Goal: Information Seeking & Learning: Learn about a topic

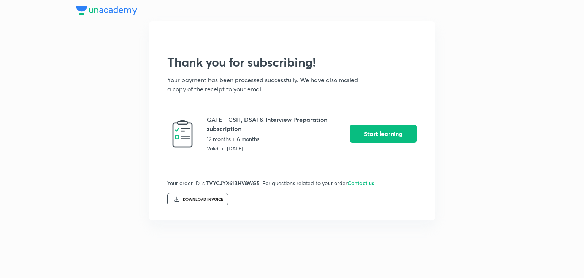
click at [209, 202] on div "DOWNLOAD INVOICE" at bounding box center [197, 199] width 61 height 12
click at [393, 135] on button "Start learning" at bounding box center [383, 133] width 67 height 18
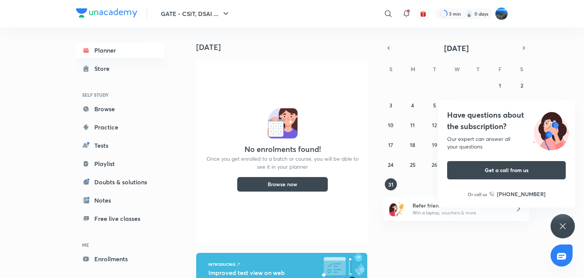
click at [282, 16] on div "​" at bounding box center [326, 14] width 140 height 18
click at [112, 9] on img at bounding box center [106, 12] width 61 height 9
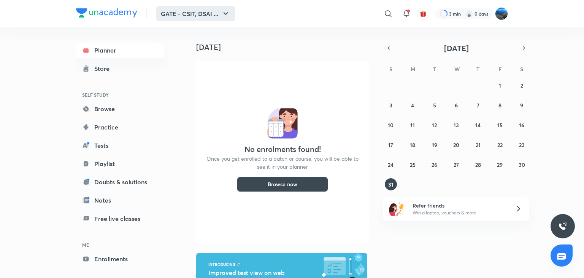
click at [197, 20] on button "GATE - CSIT, DSAI ..." at bounding box center [195, 13] width 79 height 15
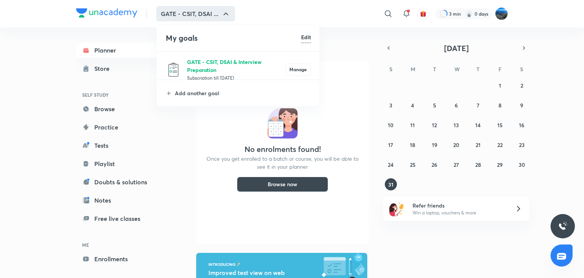
click at [218, 58] on p "GATE - CSIT, DSAI & Interview Preparation" at bounding box center [236, 66] width 99 height 16
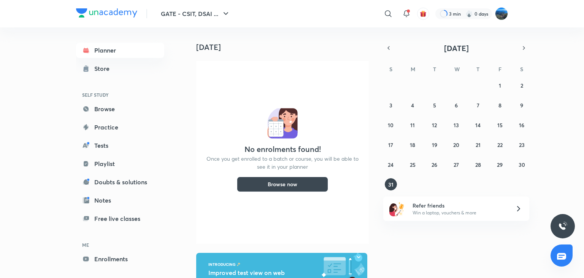
click at [275, 187] on button "Browse now" at bounding box center [282, 184] width 91 height 15
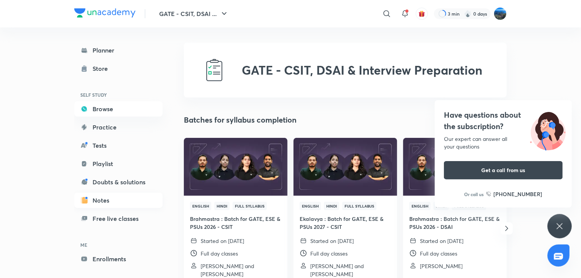
click at [121, 202] on link "Notes" at bounding box center [118, 200] width 88 height 15
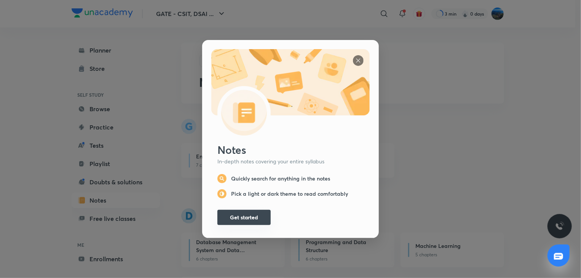
click at [234, 212] on button "Get started" at bounding box center [243, 217] width 53 height 15
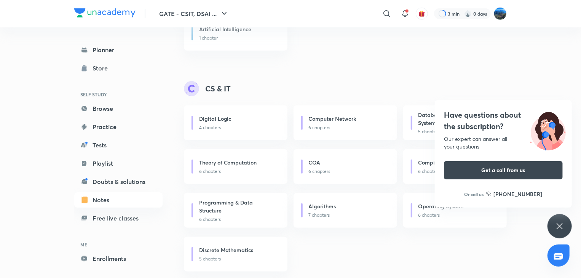
scroll to position [262, 0]
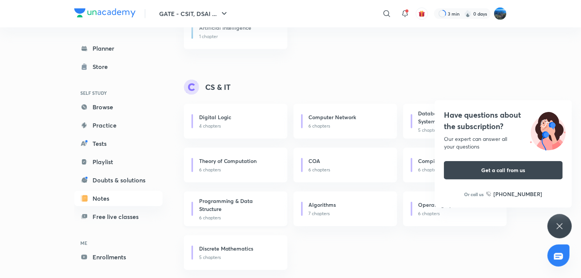
click at [254, 210] on h6 "Programming & Data Structure" at bounding box center [237, 205] width 76 height 16
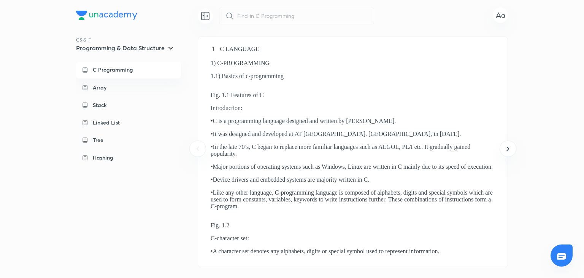
drag, startPoint x: 584, startPoint y: 87, endPoint x: 584, endPoint y: 109, distance: 22.1
click at [584, 109] on div "​ CS & IT Programming & Data Structure C Programming Array Stack Linked List Tr…" at bounding box center [292, 139] width 584 height 278
click at [211, 86] on img at bounding box center [211, 86] width 0 height 0
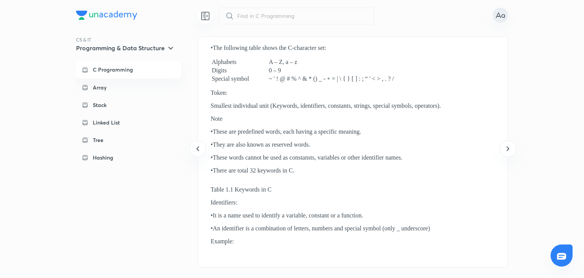
click at [505, 16] on icon at bounding box center [505, 16] width 0 height 3
click at [549, 54] on div at bounding box center [292, 139] width 584 height 278
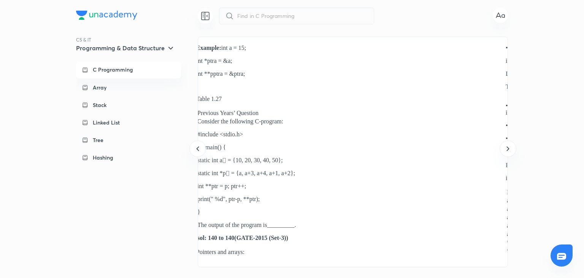
scroll to position [0, 24792]
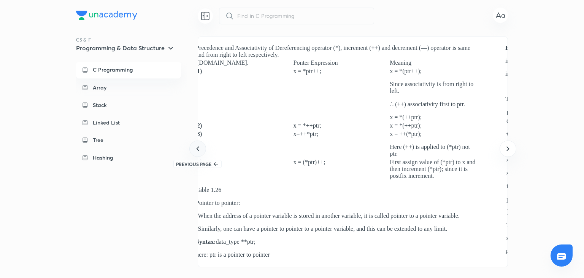
click at [202, 154] on div at bounding box center [197, 148] width 16 height 16
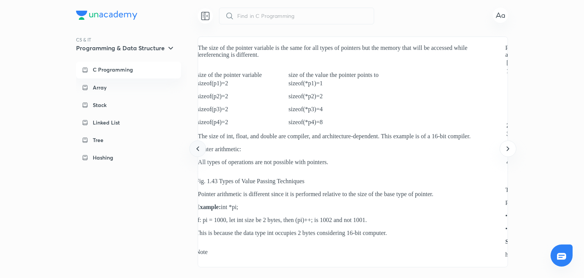
click at [202, 154] on div at bounding box center [197, 148] width 16 height 16
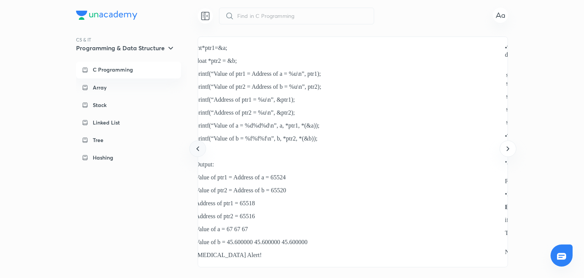
click at [202, 154] on div at bounding box center [197, 148] width 16 height 16
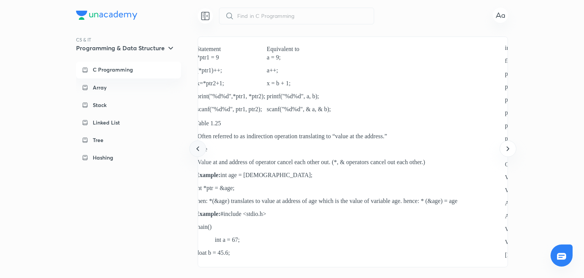
click at [202, 154] on div at bounding box center [197, 148] width 16 height 16
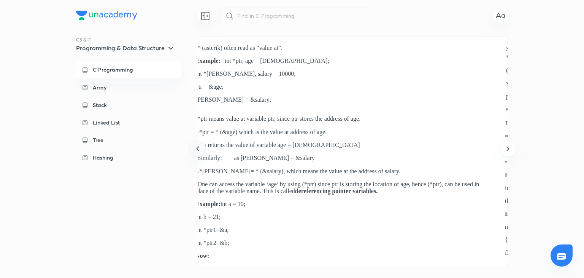
click at [202, 154] on div at bounding box center [197, 148] width 16 height 16
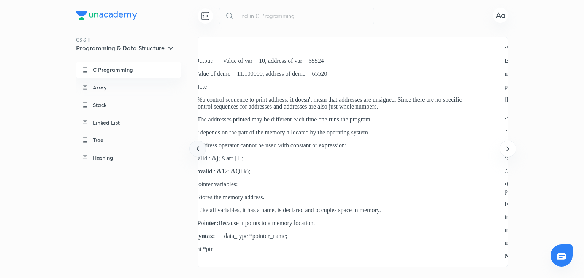
click at [202, 154] on div at bounding box center [197, 148] width 16 height 16
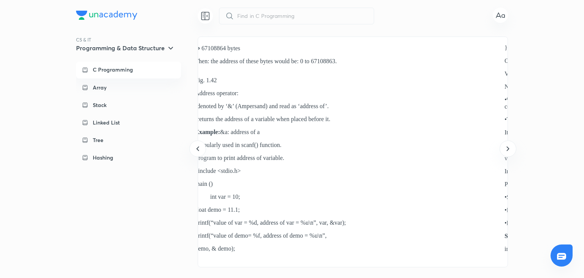
drag, startPoint x: 248, startPoint y: 165, endPoint x: 319, endPoint y: 175, distance: 71.5
drag, startPoint x: 431, startPoint y: 97, endPoint x: 371, endPoint y: 195, distance: 115.3
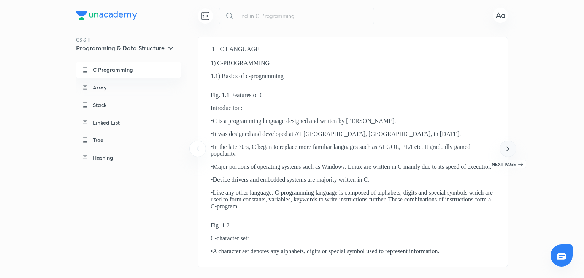
click at [511, 147] on icon at bounding box center [508, 148] width 9 height 9
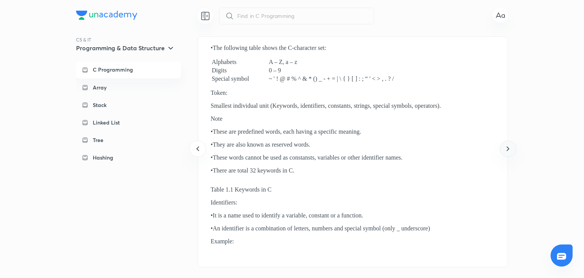
click at [511, 147] on icon at bounding box center [508, 148] width 9 height 9
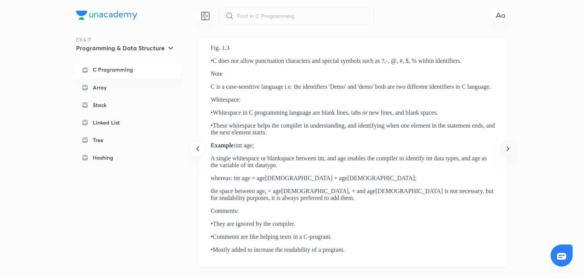
click at [511, 147] on icon at bounding box center [508, 148] width 9 height 9
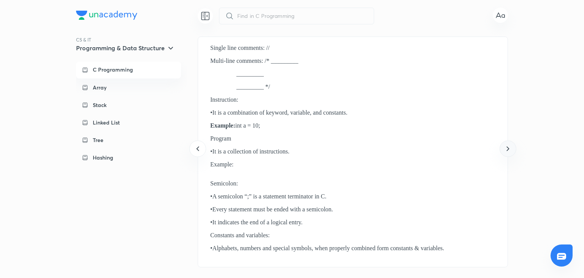
click at [511, 147] on icon at bounding box center [508, 148] width 9 height 9
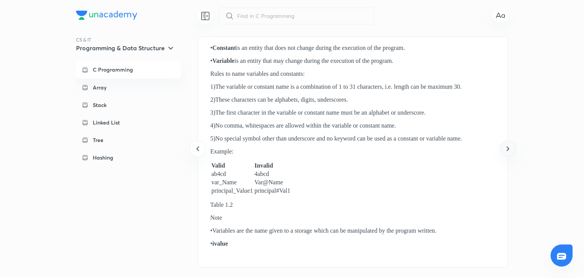
click at [511, 147] on icon at bounding box center [508, 148] width 9 height 9
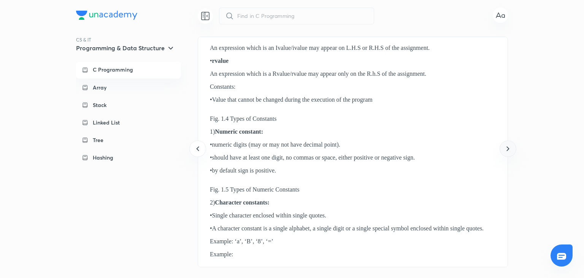
click at [511, 147] on icon at bounding box center [508, 148] width 9 height 9
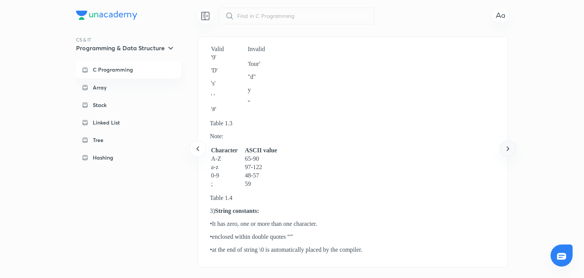
click at [511, 147] on icon at bounding box center [508, 148] width 9 height 9
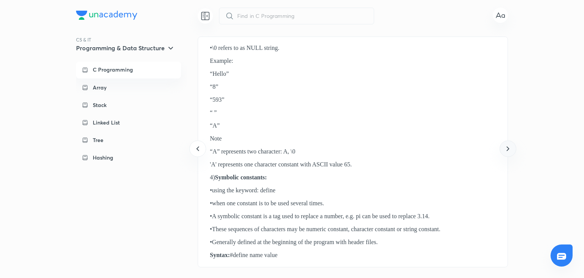
click at [511, 147] on icon at bounding box center [508, 148] width 9 height 9
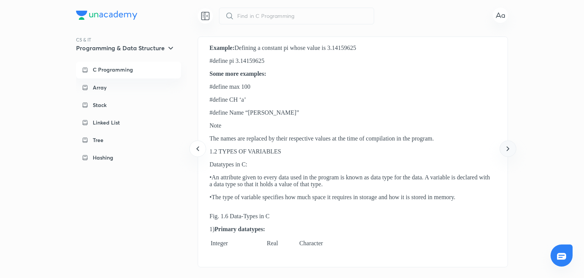
click at [511, 147] on icon at bounding box center [508, 148] width 9 height 9
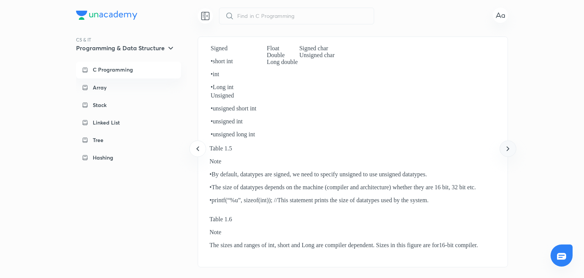
click at [511, 147] on icon at bounding box center [508, 148] width 9 height 9
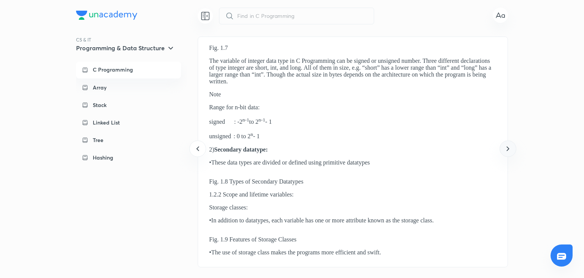
click at [511, 147] on icon at bounding box center [508, 148] width 9 height 9
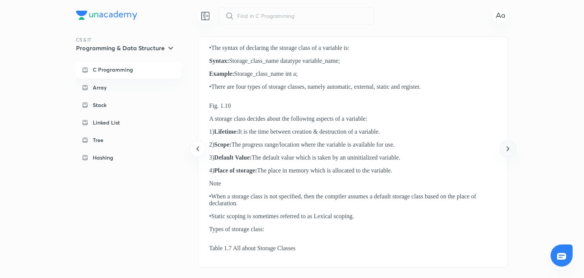
click at [511, 147] on icon at bounding box center [508, 148] width 9 height 9
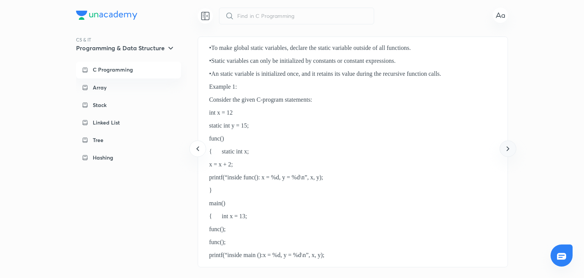
click at [511, 147] on icon at bounding box center [508, 148] width 9 height 9
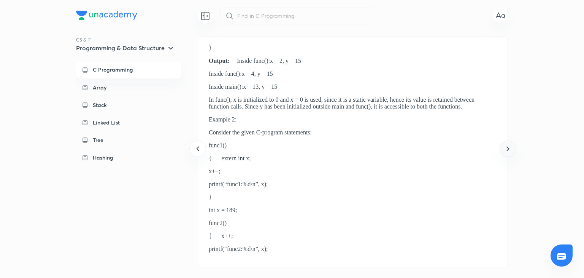
click at [511, 147] on icon at bounding box center [508, 148] width 9 height 9
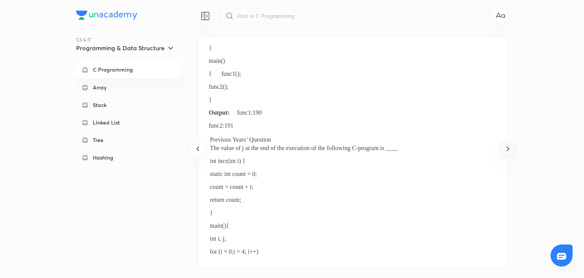
click at [511, 147] on icon at bounding box center [508, 148] width 9 height 9
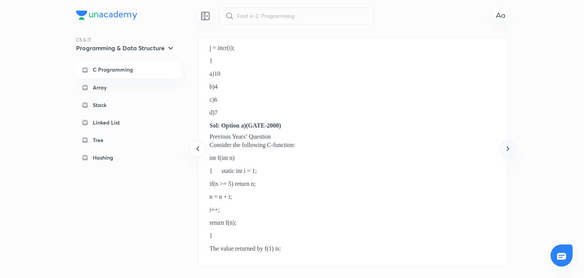
click at [511, 147] on icon at bounding box center [508, 148] width 9 height 9
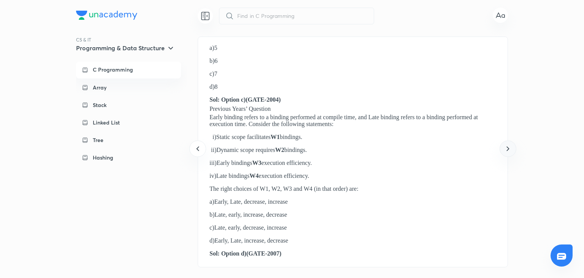
click at [511, 147] on icon at bounding box center [508, 148] width 9 height 9
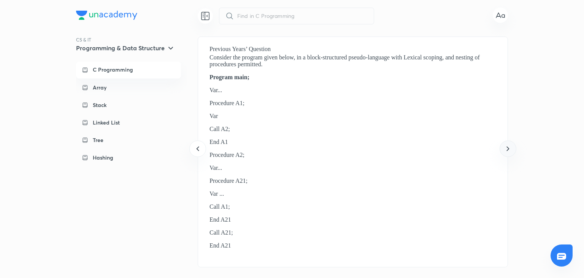
click at [511, 147] on icon at bounding box center [508, 148] width 9 height 9
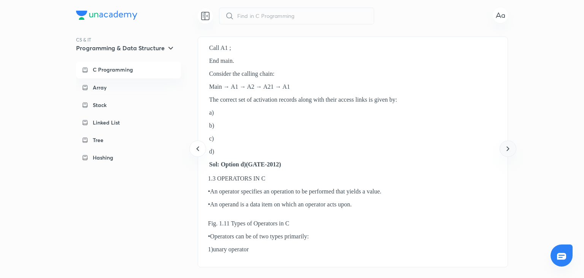
click at [511, 147] on icon at bounding box center [508, 148] width 9 height 9
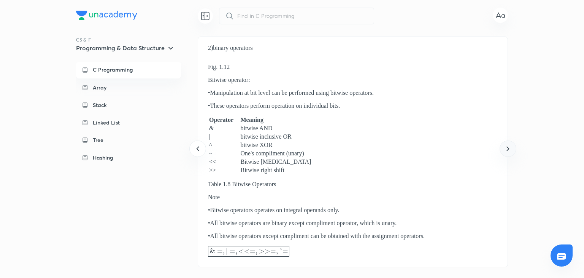
click at [511, 147] on icon at bounding box center [508, 148] width 9 height 9
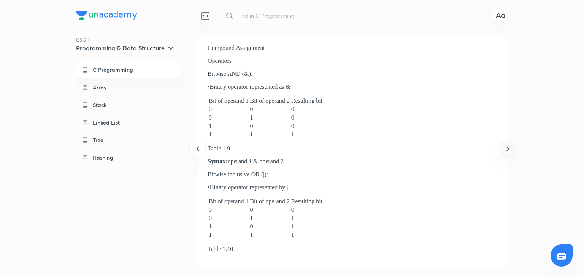
click at [511, 147] on icon at bounding box center [508, 148] width 9 height 9
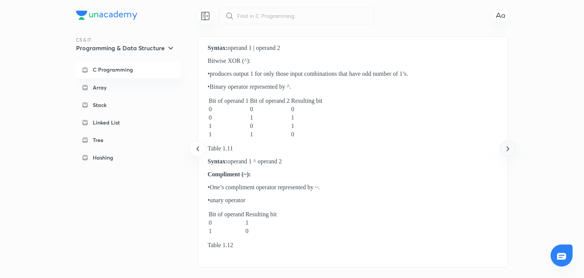
click at [511, 147] on icon at bounding box center [508, 148] width 9 height 9
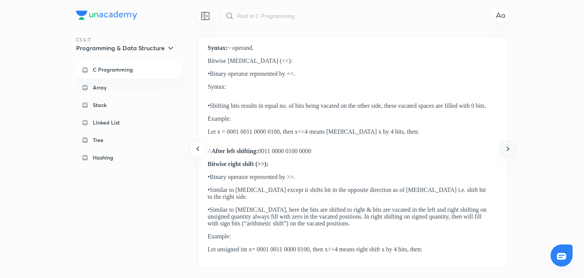
click at [511, 147] on icon at bounding box center [508, 148] width 9 height 9
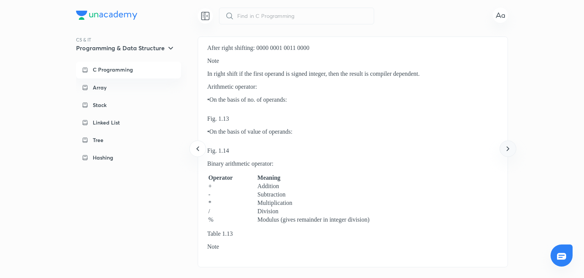
click at [511, 147] on icon at bounding box center [508, 148] width 9 height 9
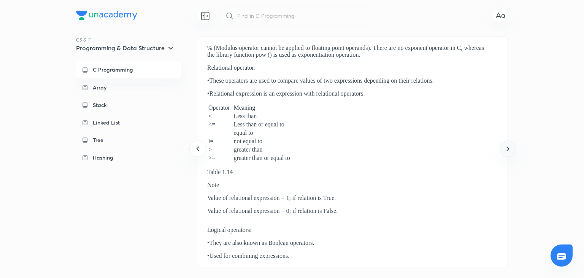
click at [511, 147] on icon at bounding box center [508, 148] width 9 height 9
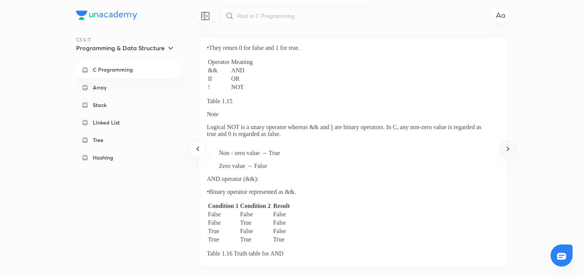
click at [511, 147] on icon at bounding box center [508, 148] width 9 height 9
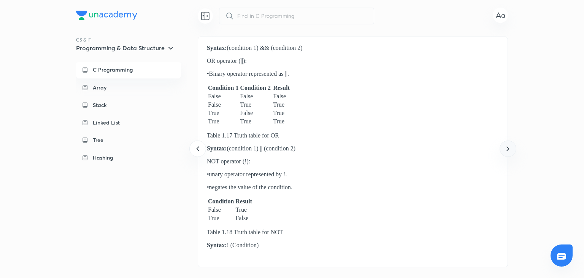
click at [511, 147] on icon at bounding box center [508, 148] width 9 height 9
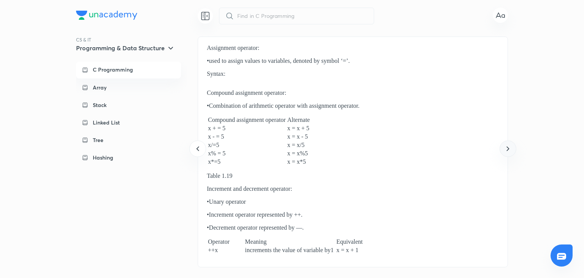
click at [511, 147] on icon at bounding box center [508, 148] width 9 height 9
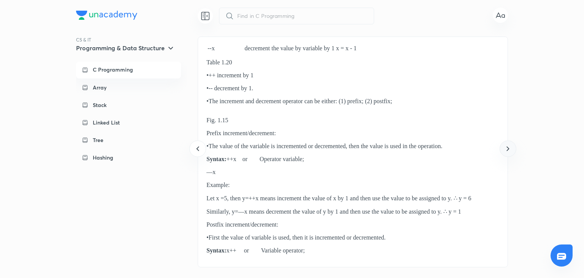
click at [511, 147] on icon at bounding box center [508, 148] width 9 height 9
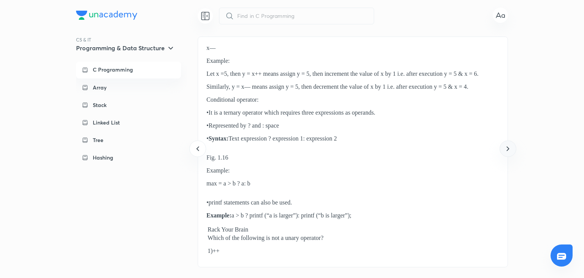
click at [511, 147] on icon at bounding box center [508, 148] width 9 height 9
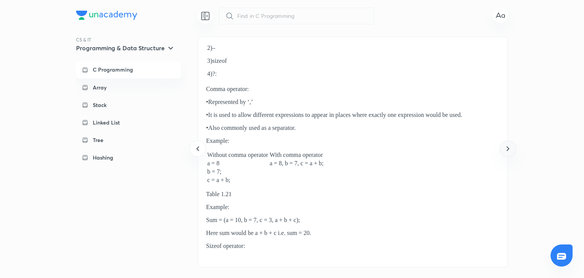
click at [511, 147] on icon at bounding box center [508, 148] width 9 height 9
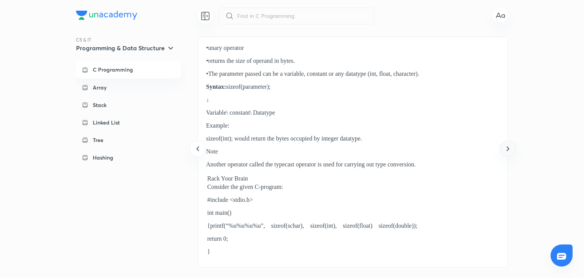
click at [511, 147] on icon at bounding box center [508, 148] width 9 height 9
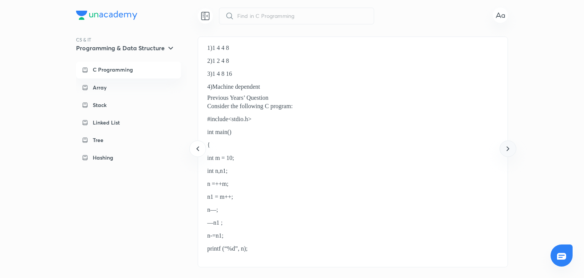
click at [511, 147] on icon at bounding box center [508, 148] width 9 height 9
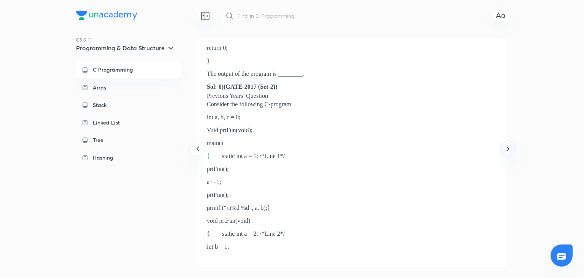
click at [511, 147] on icon at bounding box center [508, 148] width 9 height 9
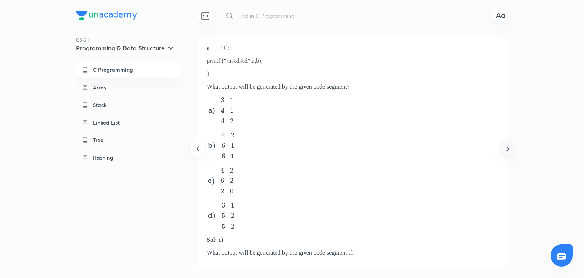
click at [511, 147] on icon at bounding box center [508, 148] width 9 height 9
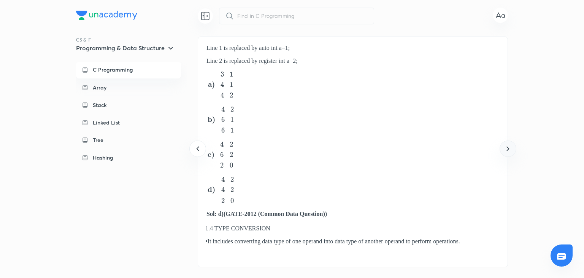
click at [511, 147] on icon at bounding box center [508, 148] width 9 height 9
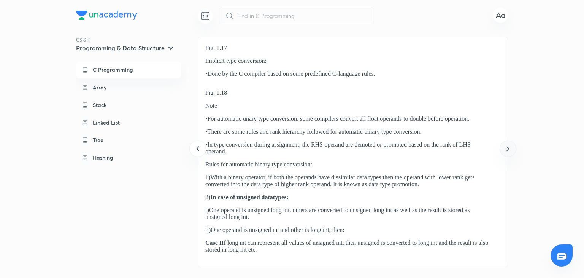
click at [511, 147] on icon at bounding box center [508, 148] width 9 height 9
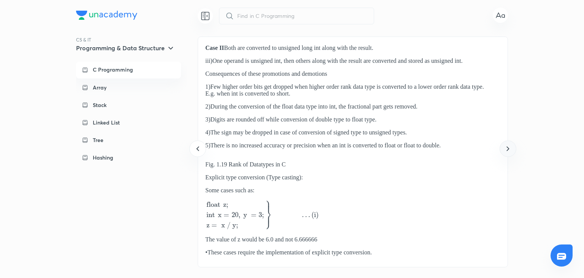
click at [511, 147] on icon at bounding box center [508, 148] width 9 height 9
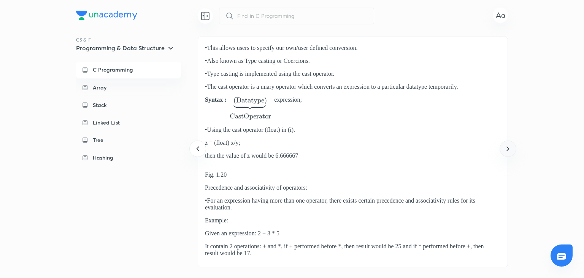
click at [511, 147] on icon at bounding box center [508, 148] width 9 height 9
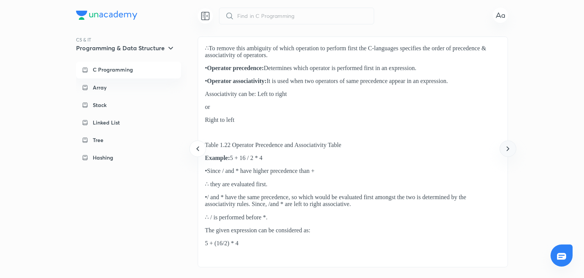
click at [511, 147] on icon at bounding box center [508, 148] width 9 height 9
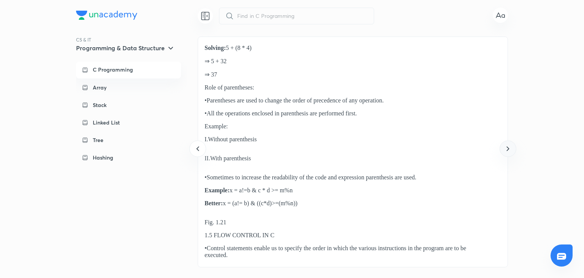
click at [511, 147] on icon at bounding box center [508, 148] width 9 height 9
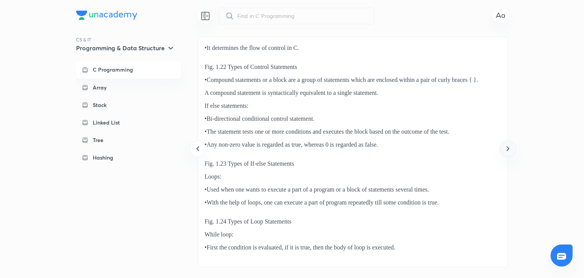
click at [511, 147] on icon at bounding box center [508, 148] width 9 height 9
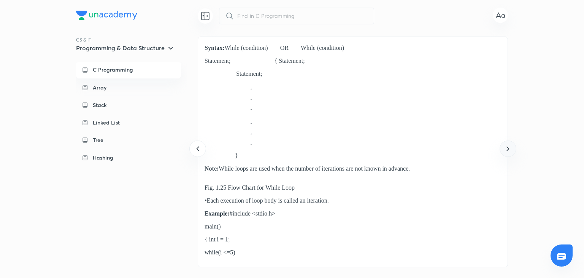
click at [511, 147] on icon at bounding box center [508, 148] width 9 height 9
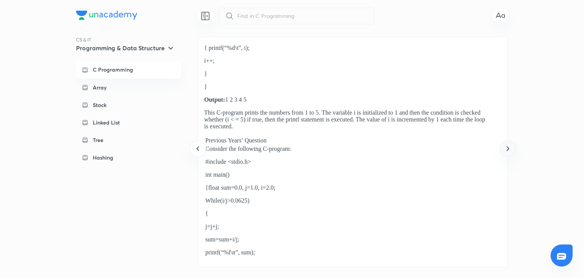
click at [511, 147] on icon at bounding box center [508, 148] width 9 height 9
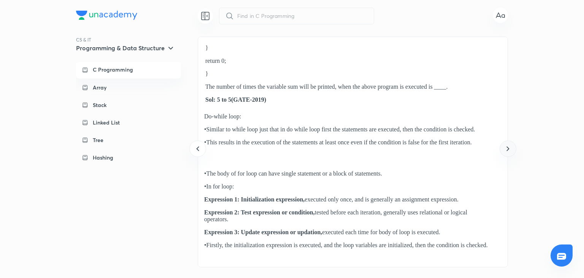
click at [511, 147] on icon at bounding box center [508, 148] width 9 height 9
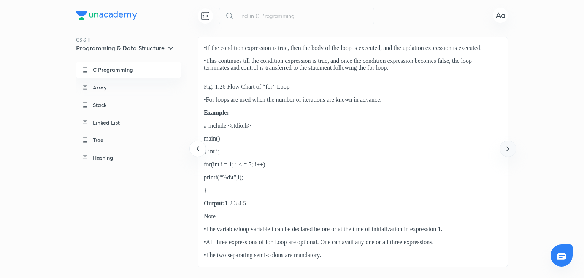
click at [511, 147] on icon at bounding box center [508, 148] width 9 height 9
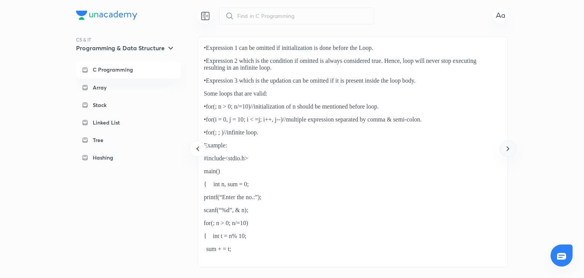
click at [511, 147] on icon at bounding box center [508, 148] width 9 height 9
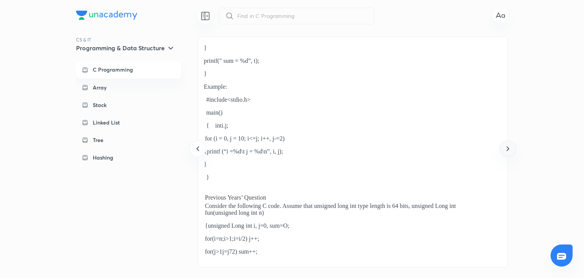
click at [511, 147] on icon at bounding box center [508, 148] width 9 height 9
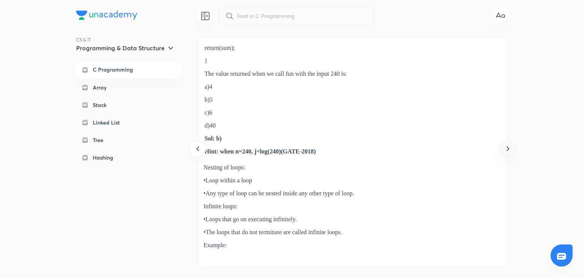
click at [511, 147] on icon at bounding box center [508, 148] width 9 height 9
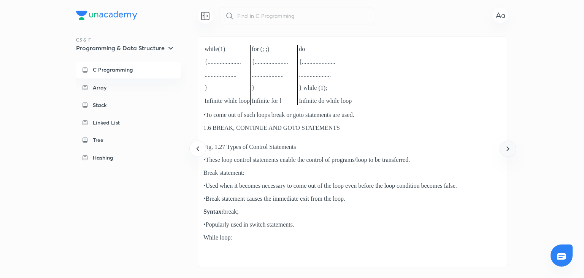
click at [511, 147] on icon at bounding box center [508, 148] width 9 height 9
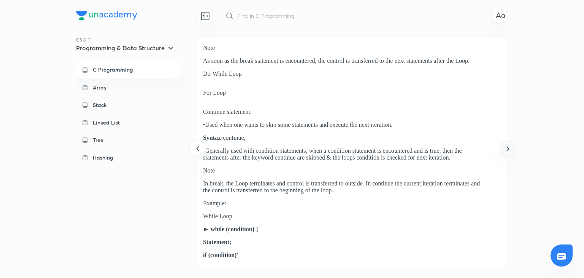
click at [511, 147] on icon at bounding box center [508, 148] width 9 height 9
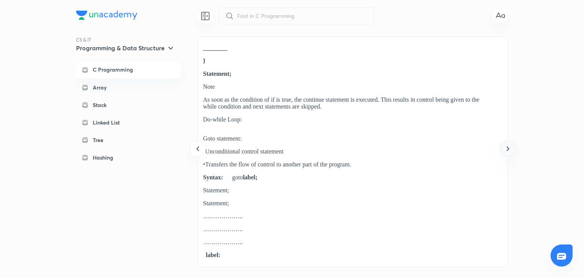
click at [511, 147] on icon at bounding box center [508, 148] width 9 height 9
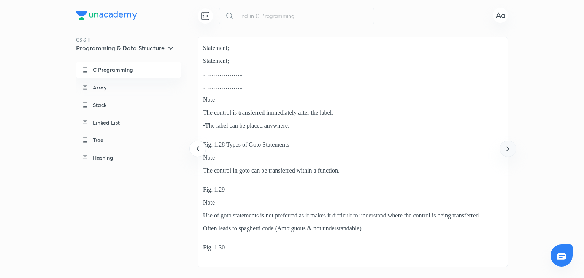
click at [511, 147] on icon at bounding box center [508, 148] width 9 height 9
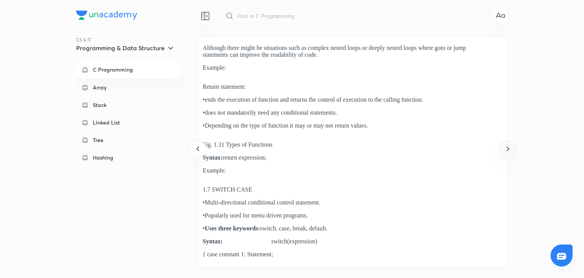
click at [511, 147] on icon at bounding box center [508, 148] width 9 height 9
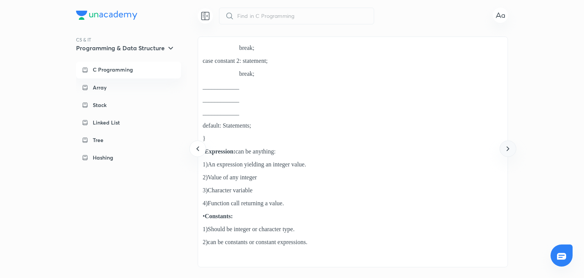
click at [511, 147] on icon at bounding box center [508, 148] width 9 height 9
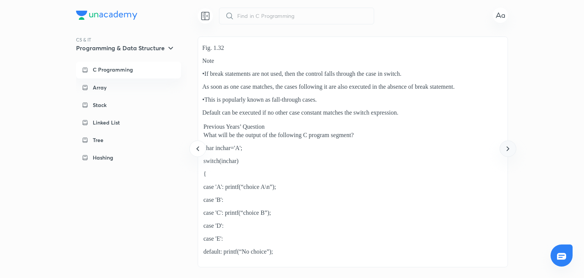
click at [511, 147] on icon at bounding box center [508, 148] width 9 height 9
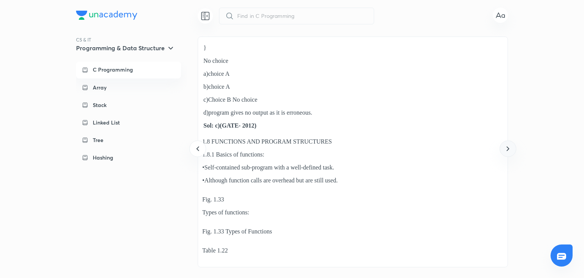
click at [511, 147] on icon at bounding box center [508, 148] width 9 height 9
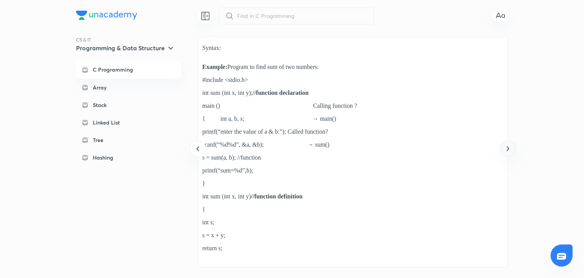
click at [511, 147] on icon at bounding box center [508, 148] width 9 height 9
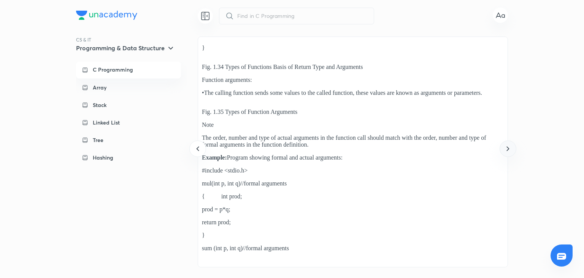
click at [511, 147] on icon at bounding box center [508, 148] width 9 height 9
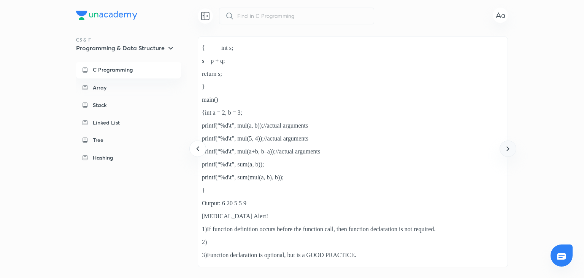
click at [511, 147] on icon at bounding box center [508, 148] width 9 height 9
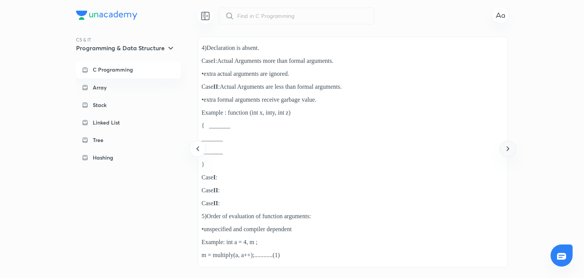
click at [511, 147] on icon at bounding box center [508, 148] width 9 height 9
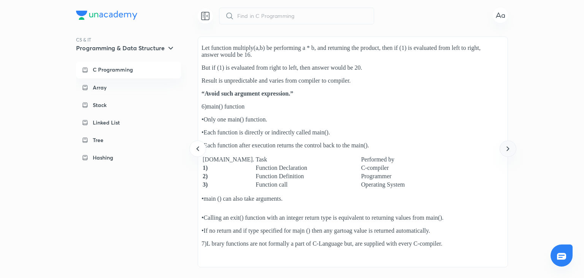
click at [511, 147] on icon at bounding box center [508, 148] width 9 height 9
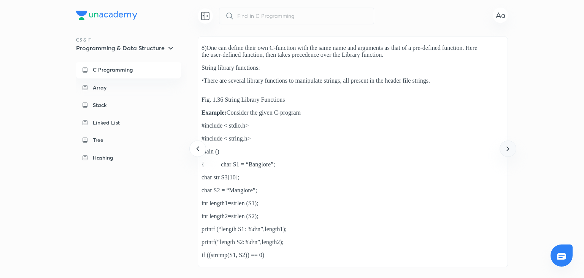
click at [511, 147] on icon at bounding box center [508, 148] width 9 height 9
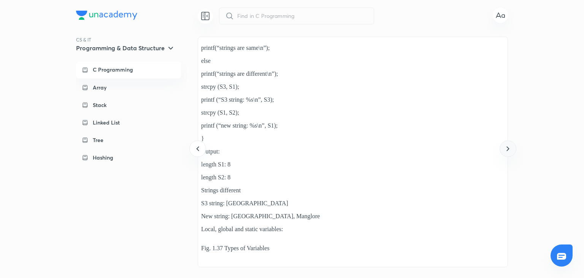
click at [511, 147] on icon at bounding box center [508, 148] width 9 height 9
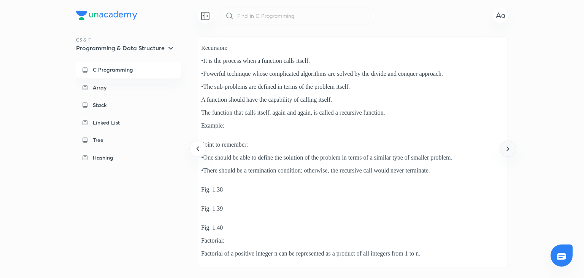
click at [511, 147] on icon at bounding box center [508, 148] width 9 height 9
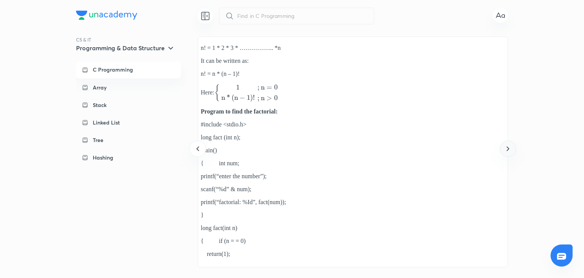
click at [511, 147] on icon at bounding box center [508, 148] width 9 height 9
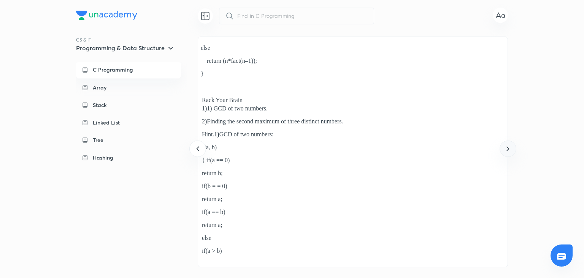
click at [511, 147] on icon at bounding box center [508, 148] width 9 height 9
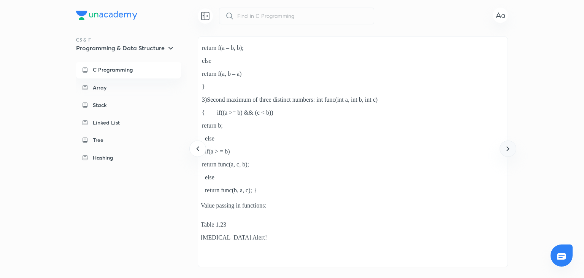
click at [511, 147] on icon at bounding box center [508, 148] width 9 height 9
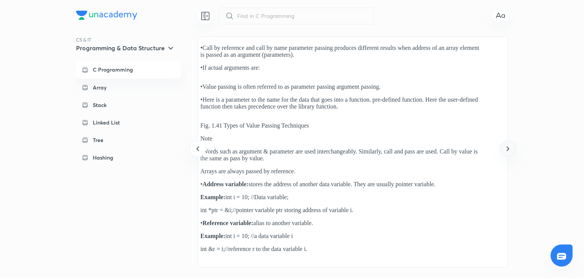
click at [511, 147] on icon at bounding box center [508, 148] width 9 height 9
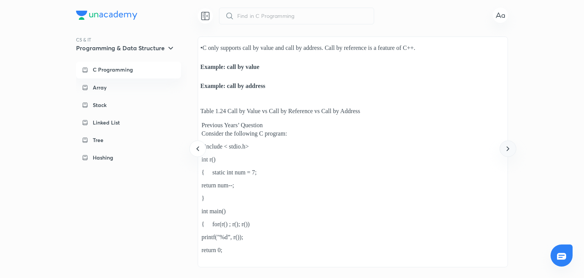
click at [511, 147] on icon at bounding box center [508, 148] width 9 height 9
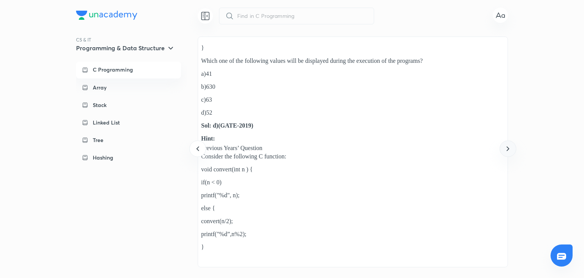
click at [511, 147] on icon at bounding box center [508, 148] width 9 height 9
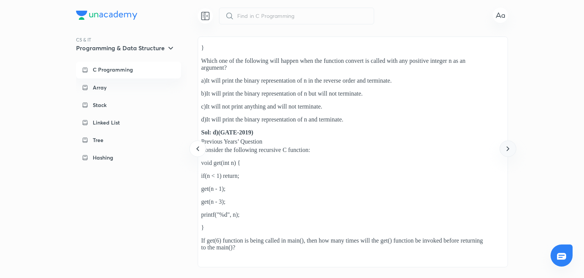
click at [511, 147] on icon at bounding box center [508, 148] width 9 height 9
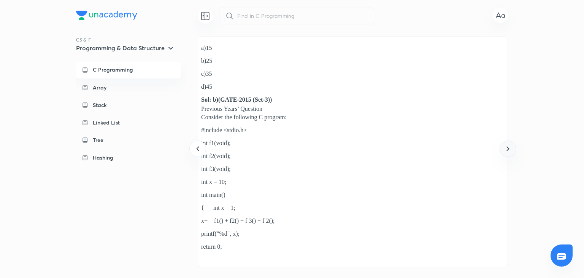
click at [511, 147] on icon at bounding box center [508, 148] width 9 height 9
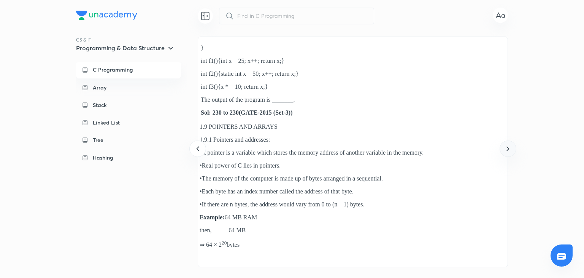
click at [511, 147] on icon at bounding box center [508, 148] width 9 height 9
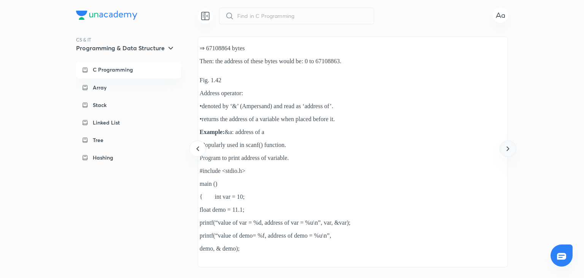
click at [511, 147] on icon at bounding box center [508, 148] width 9 height 9
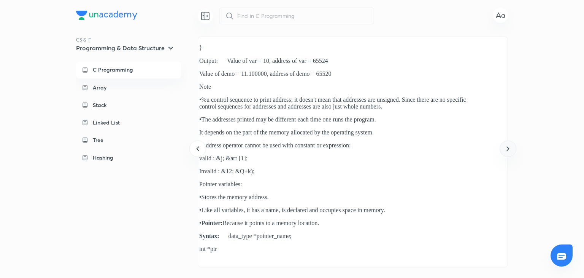
click at [511, 147] on icon at bounding box center [508, 148] width 9 height 9
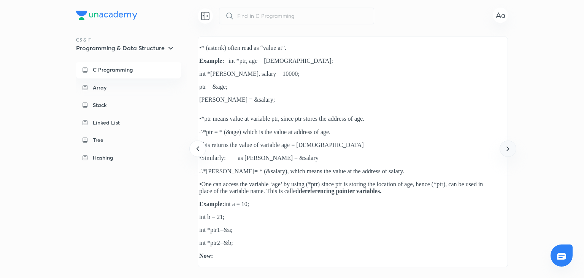
click at [511, 147] on icon at bounding box center [508, 148] width 9 height 9
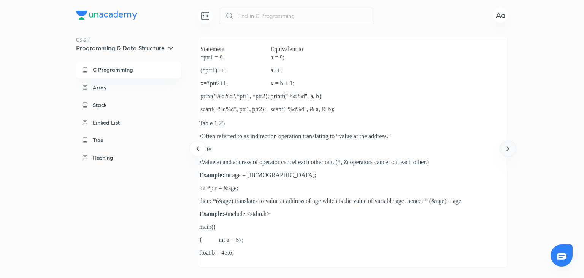
click at [511, 147] on icon at bounding box center [508, 148] width 9 height 9
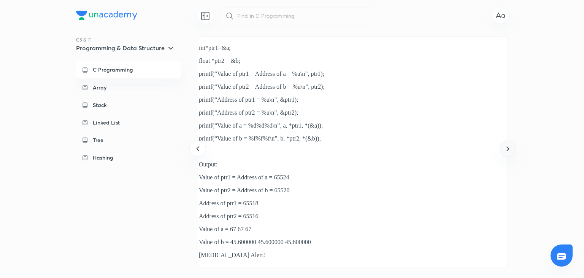
click at [511, 147] on icon at bounding box center [508, 148] width 9 height 9
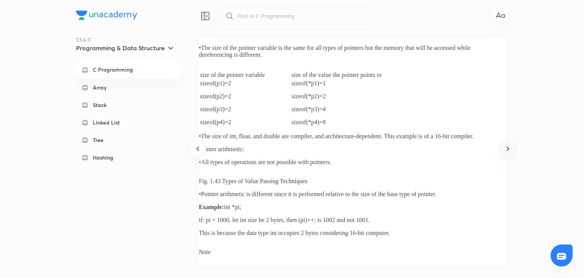
click at [511, 147] on icon at bounding box center [508, 148] width 9 height 9
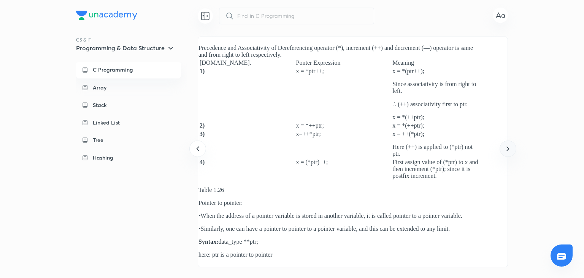
click at [511, 147] on icon at bounding box center [508, 148] width 9 height 9
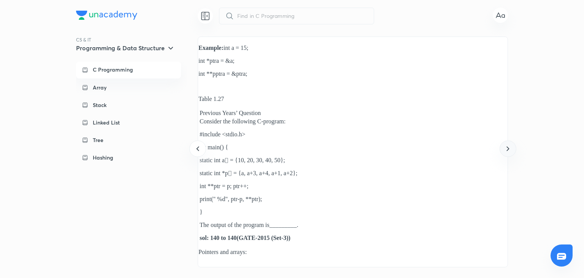
click at [511, 147] on icon at bounding box center [508, 148] width 9 height 9
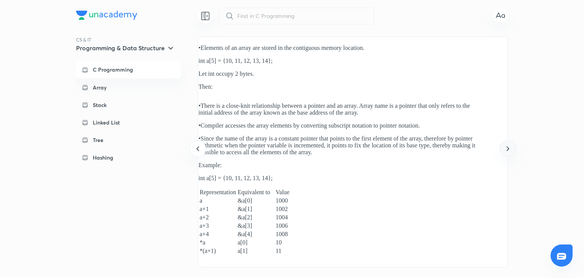
click at [511, 147] on icon at bounding box center [508, 148] width 9 height 9
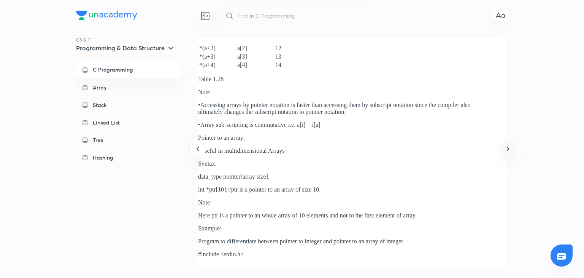
click at [511, 147] on icon at bounding box center [508, 148] width 9 height 9
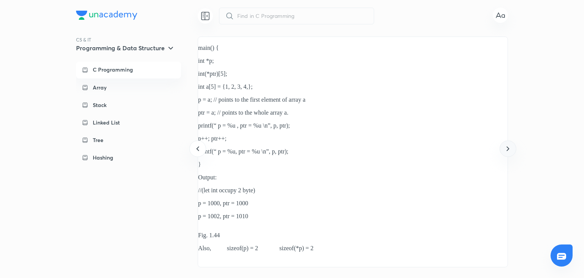
click at [511, 147] on icon at bounding box center [508, 148] width 9 height 9
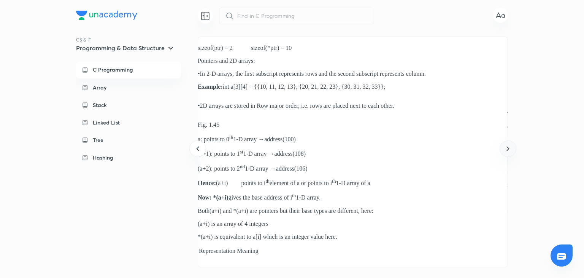
click at [511, 147] on icon at bounding box center [508, 148] width 9 height 9
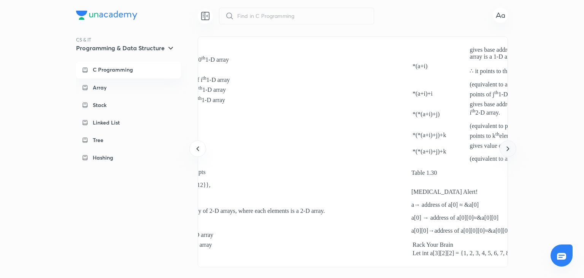
click at [511, 147] on icon at bounding box center [508, 148] width 9 height 9
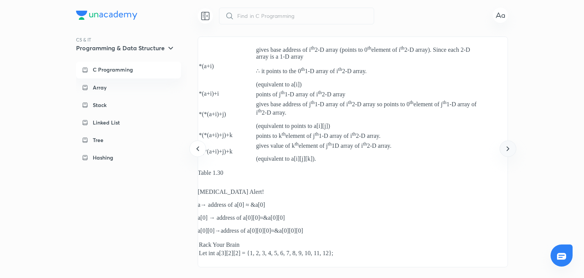
click at [511, 147] on icon at bounding box center [508, 148] width 9 height 9
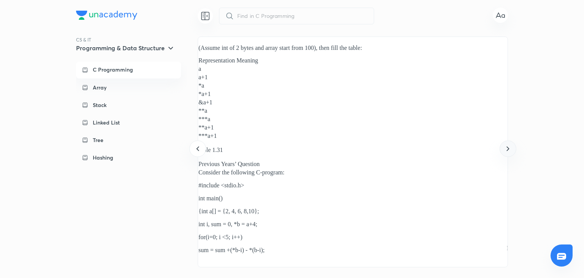
click at [511, 147] on icon at bounding box center [508, 148] width 9 height 9
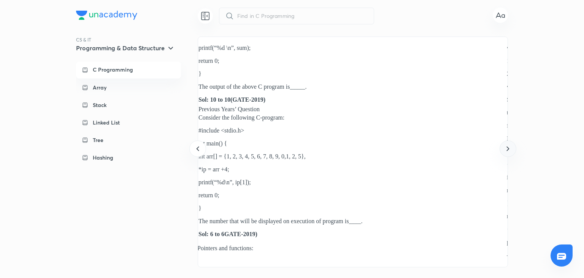
click at [511, 147] on icon at bounding box center [508, 148] width 9 height 9
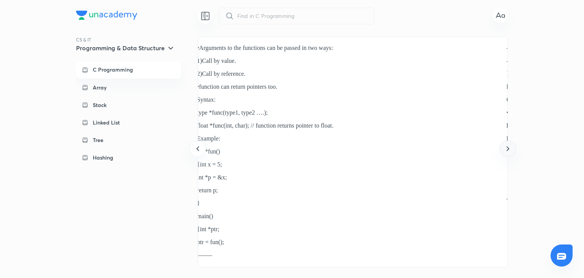
click at [511, 147] on icon at bounding box center [508, 148] width 9 height 9
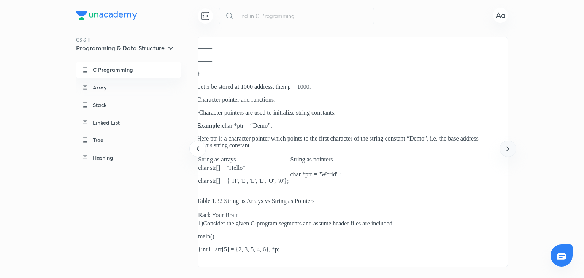
click at [511, 147] on icon at bounding box center [508, 148] width 9 height 9
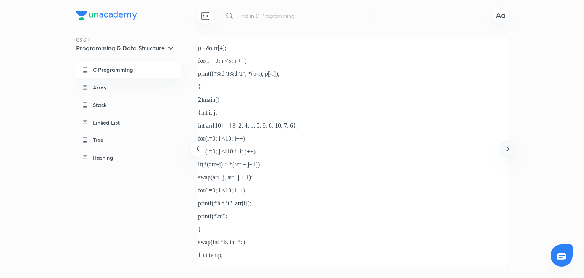
click at [511, 147] on icon at bounding box center [508, 148] width 9 height 9
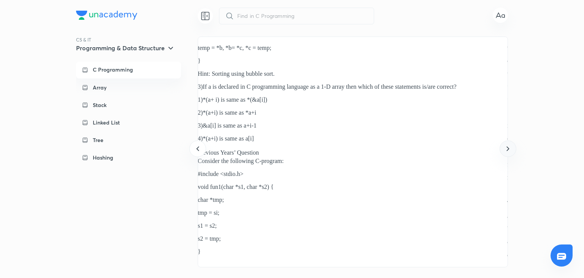
click at [511, 147] on icon at bounding box center [508, 148] width 9 height 9
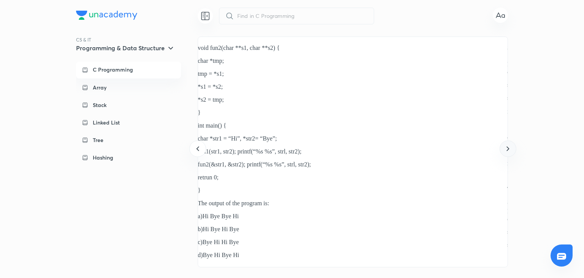
click at [511, 147] on icon at bounding box center [508, 148] width 9 height 9
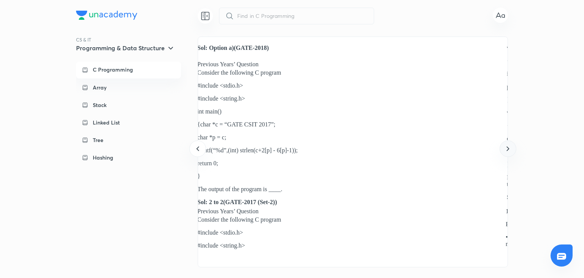
click at [511, 147] on icon at bounding box center [508, 148] width 9 height 9
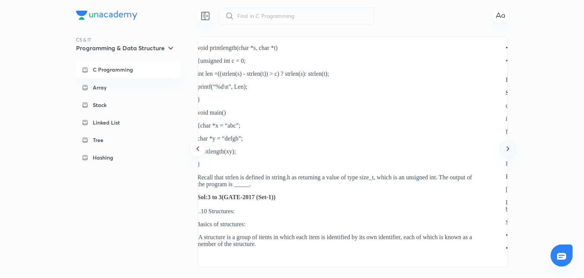
click at [511, 147] on icon at bounding box center [508, 148] width 9 height 9
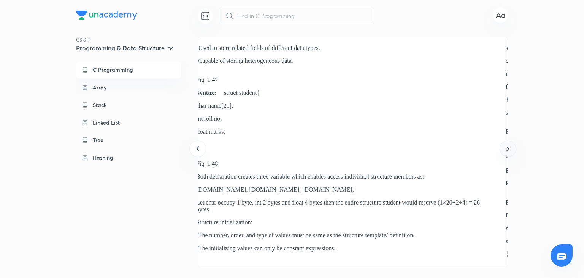
click at [511, 147] on icon at bounding box center [508, 148] width 9 height 9
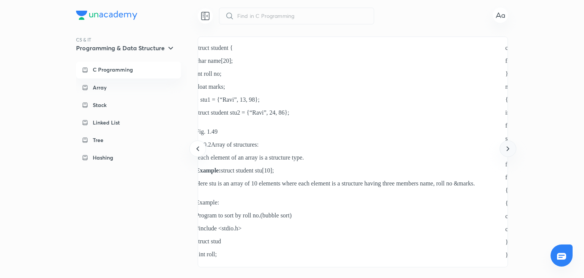
click at [511, 147] on icon at bounding box center [508, 148] width 9 height 9
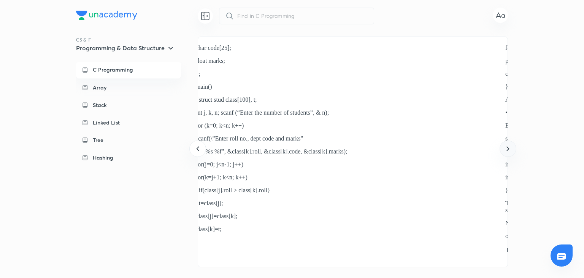
click at [511, 147] on icon at bounding box center [508, 148] width 9 height 9
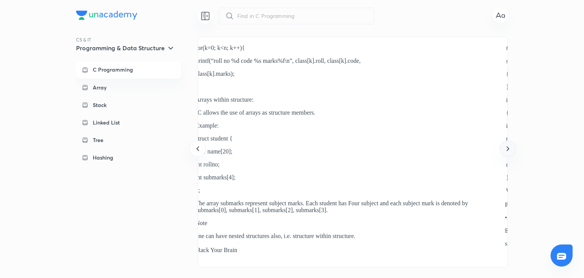
click at [511, 147] on icon at bounding box center [508, 148] width 9 height 9
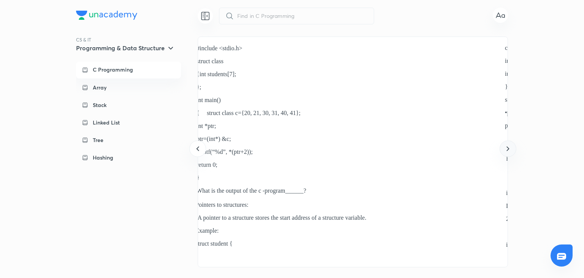
click at [511, 147] on icon at bounding box center [508, 148] width 9 height 9
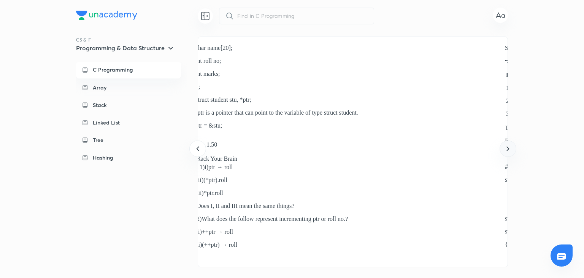
click at [511, 147] on icon at bounding box center [508, 148] width 9 height 9
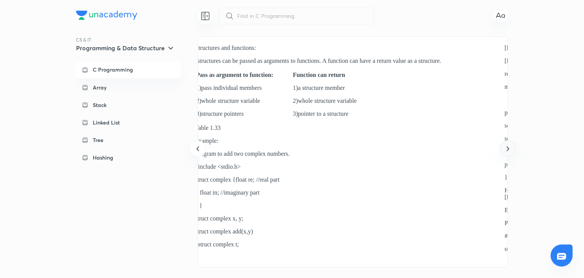
click at [511, 147] on icon at bounding box center [508, 148] width 9 height 9
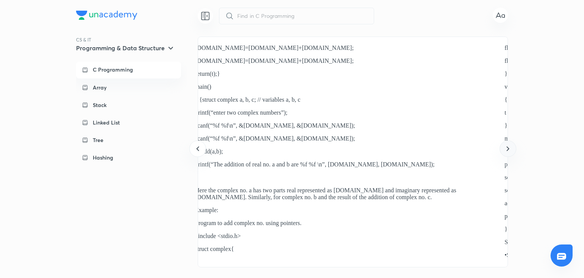
click at [511, 147] on icon at bounding box center [508, 148] width 9 height 9
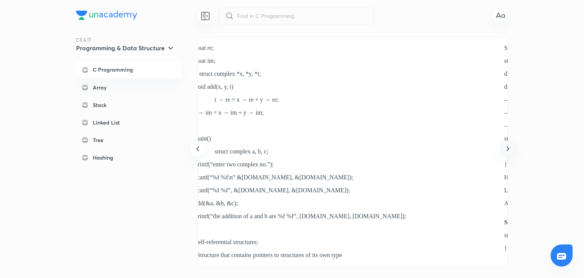
click at [511, 147] on icon at bounding box center [508, 148] width 9 height 9
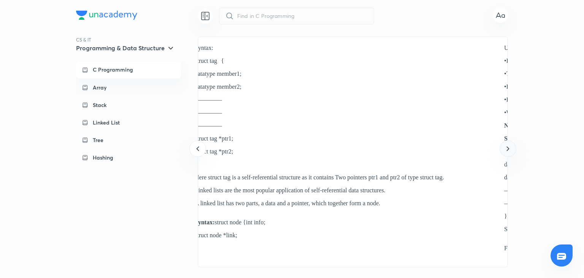
click at [511, 147] on icon at bounding box center [508, 148] width 9 height 9
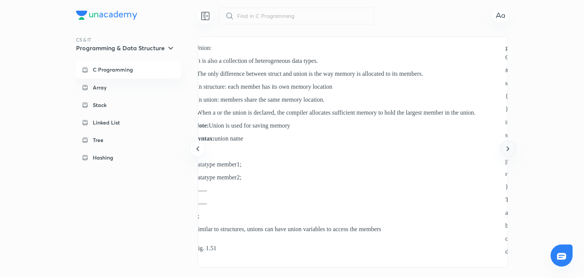
click at [511, 147] on icon at bounding box center [508, 148] width 9 height 9
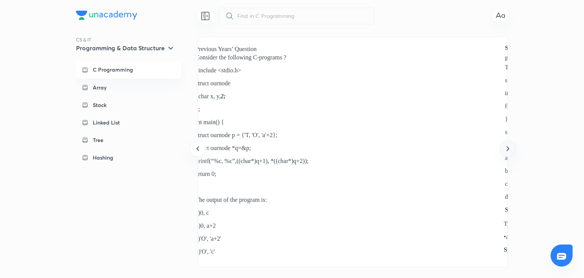
click at [511, 147] on icon at bounding box center [508, 148] width 9 height 9
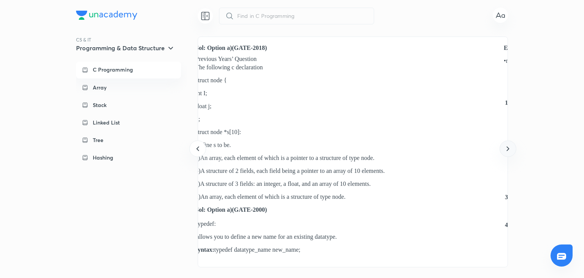
click at [511, 147] on icon at bounding box center [508, 148] width 9 height 9
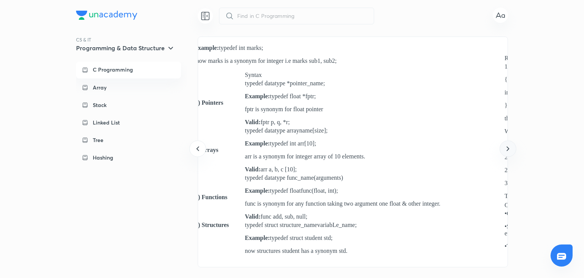
click at [511, 147] on icon at bounding box center [508, 148] width 9 height 9
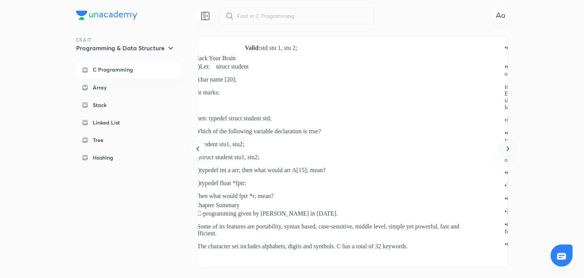
click at [511, 147] on icon at bounding box center [508, 148] width 9 height 9
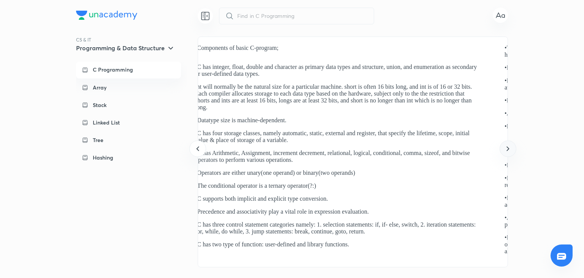
click at [511, 147] on icon at bounding box center [508, 148] width 9 height 9
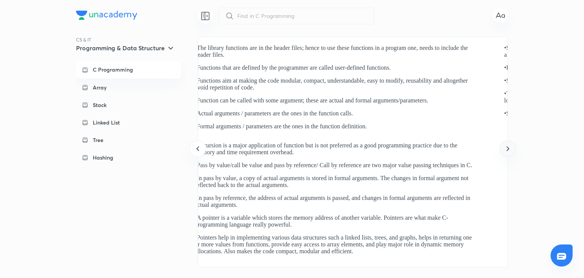
click at [511, 147] on icon at bounding box center [508, 148] width 9 height 9
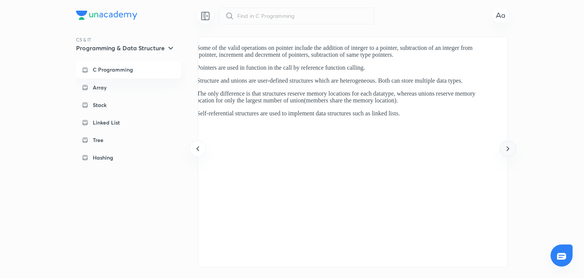
click at [511, 147] on icon at bounding box center [508, 148] width 9 height 9
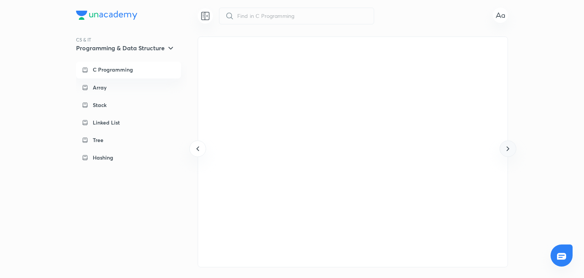
click at [511, 147] on icon at bounding box center [508, 148] width 9 height 9
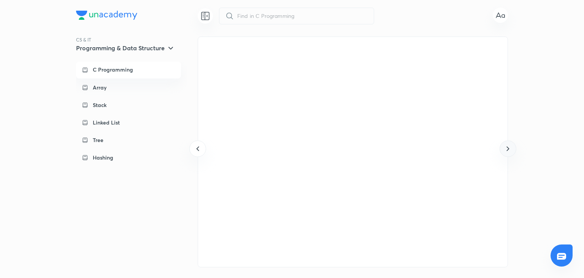
click at [511, 147] on icon at bounding box center [508, 148] width 9 height 9
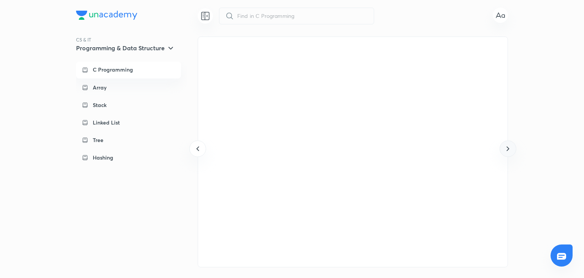
click at [511, 147] on icon at bounding box center [508, 148] width 9 height 9
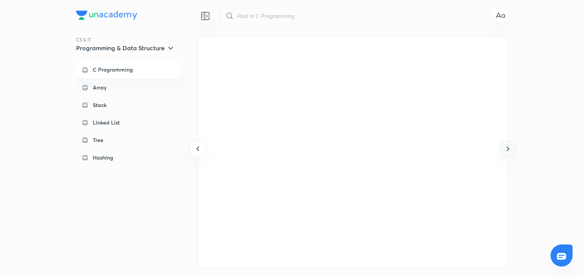
click at [511, 147] on icon at bounding box center [508, 148] width 9 height 9
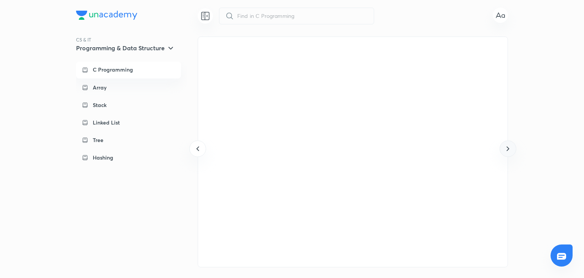
click at [511, 147] on icon at bounding box center [508, 148] width 9 height 9
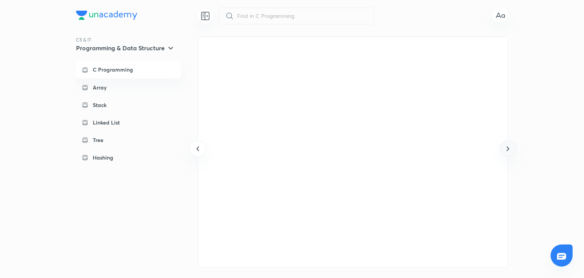
click at [511, 147] on icon at bounding box center [508, 148] width 9 height 9
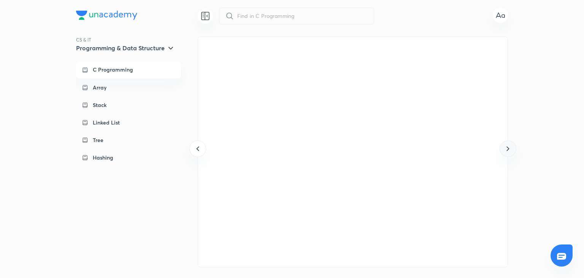
click at [511, 147] on icon at bounding box center [508, 148] width 9 height 9
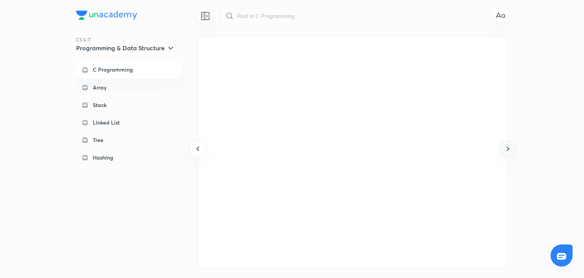
click at [511, 147] on icon at bounding box center [508, 148] width 9 height 9
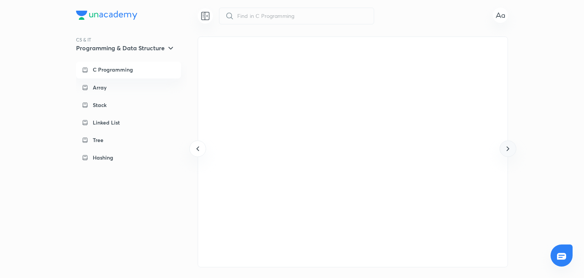
click at [511, 147] on icon at bounding box center [508, 148] width 9 height 9
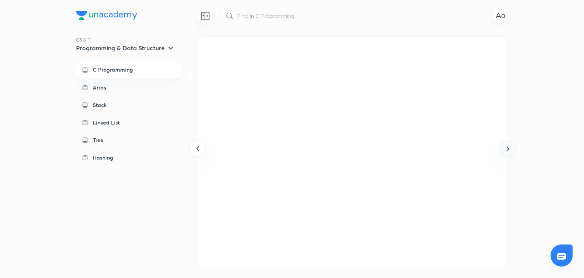
click at [511, 147] on icon at bounding box center [508, 148] width 9 height 9
click at [115, 81] on div "Array" at bounding box center [128, 87] width 105 height 17
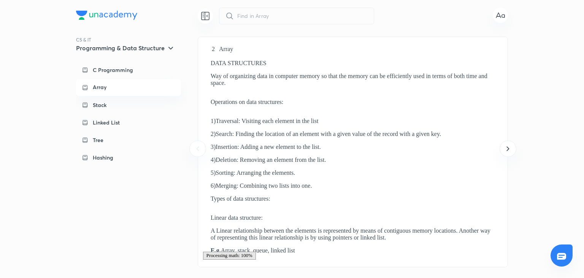
scroll to position [0, 0]
